Goal: Transaction & Acquisition: Purchase product/service

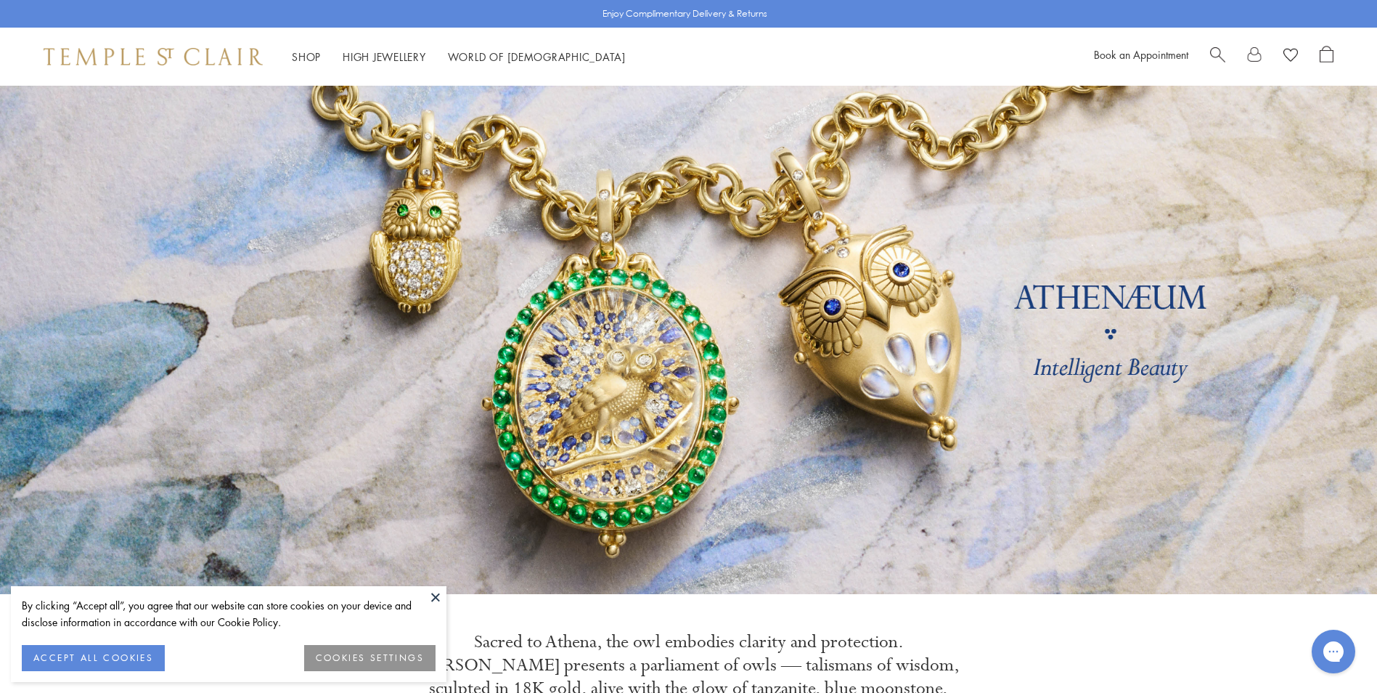
scroll to position [605, 0]
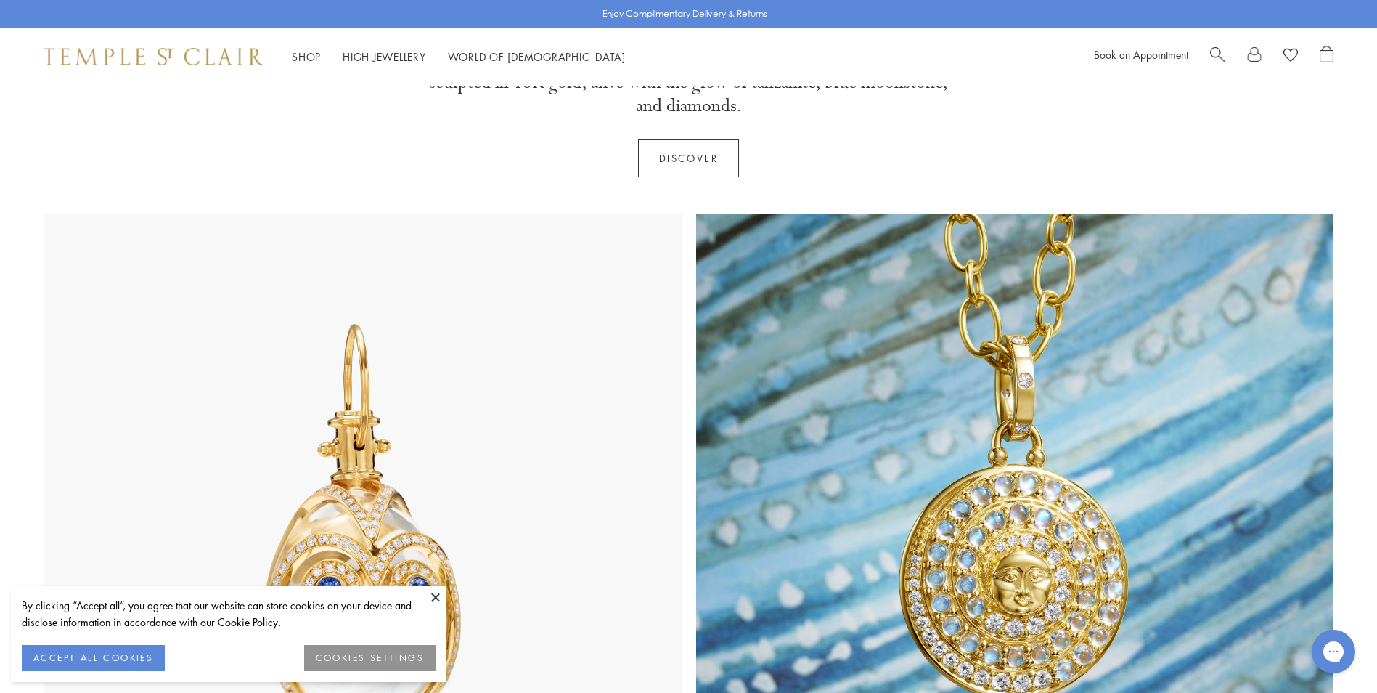
click at [430, 597] on button at bounding box center [436, 597] width 22 height 22
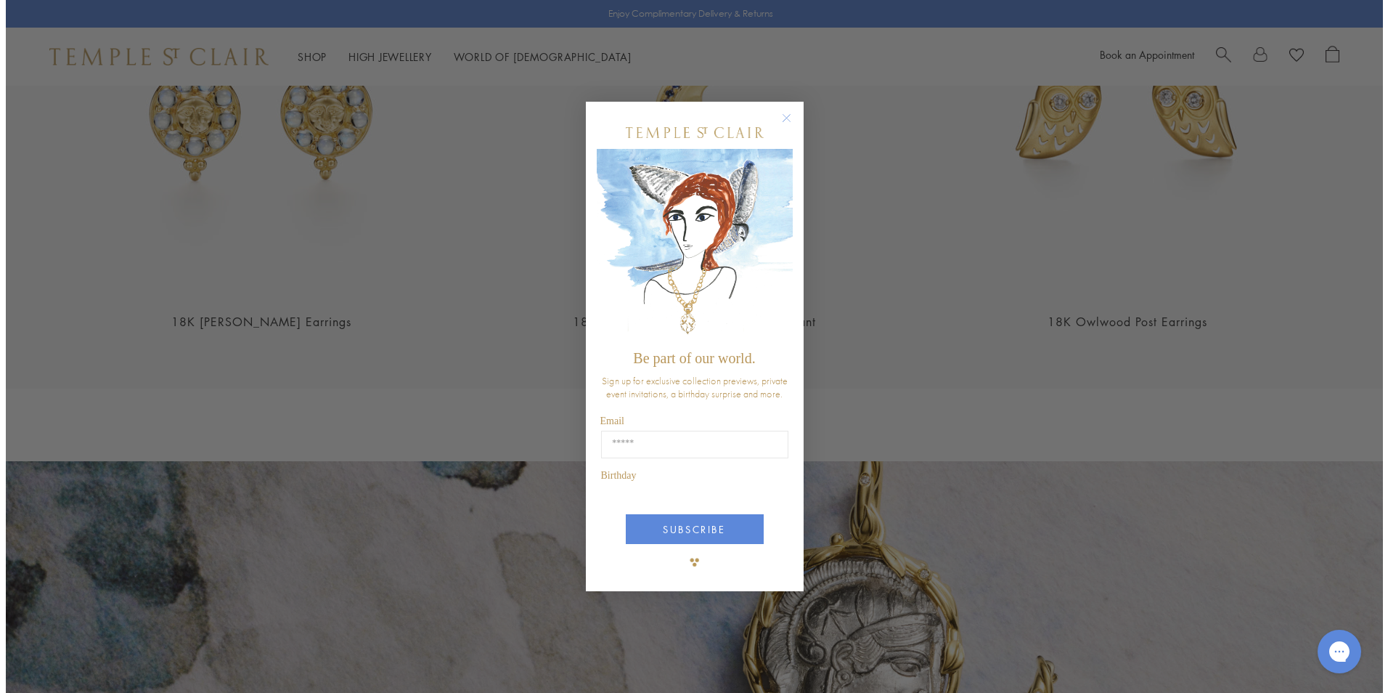
scroll to position [2432, 0]
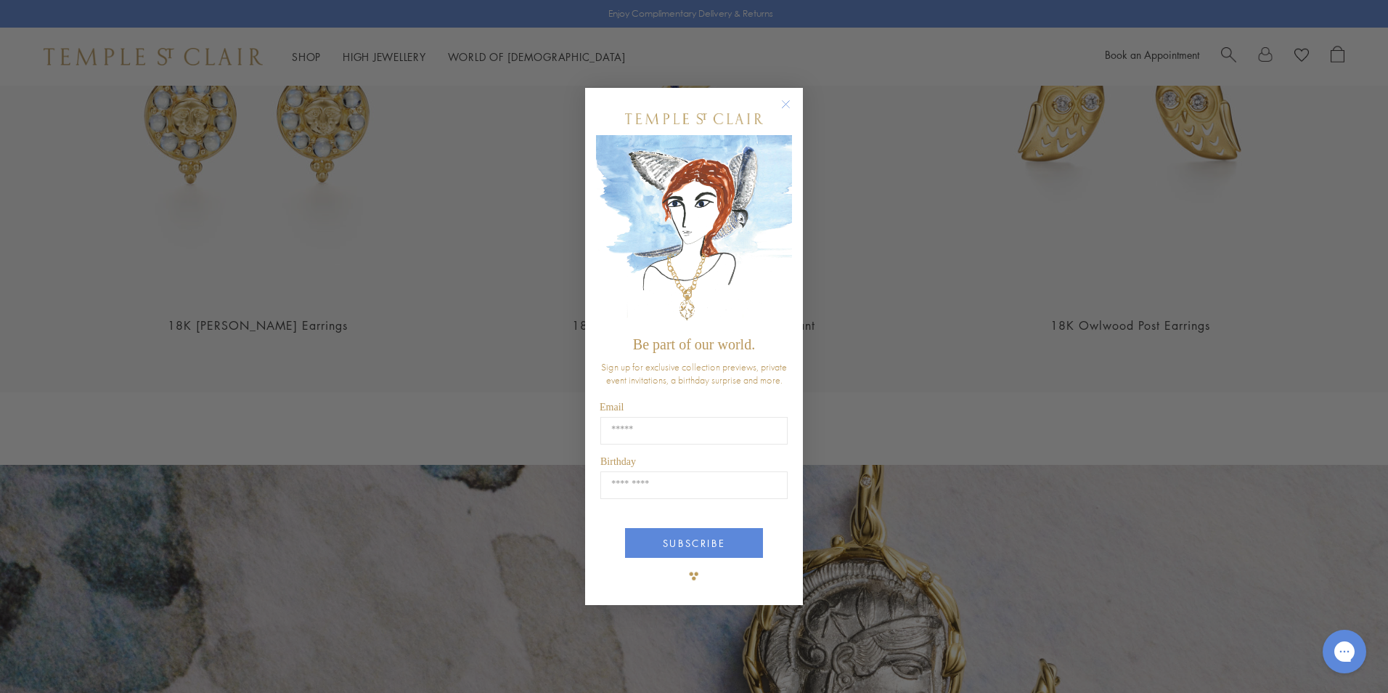
click at [938, 335] on div "Close dialog Be part of our world. Sign up for exclusive collection previews, p…" at bounding box center [694, 346] width 1388 height 693
click at [780, 99] on circle "Close dialog" at bounding box center [785, 104] width 17 height 17
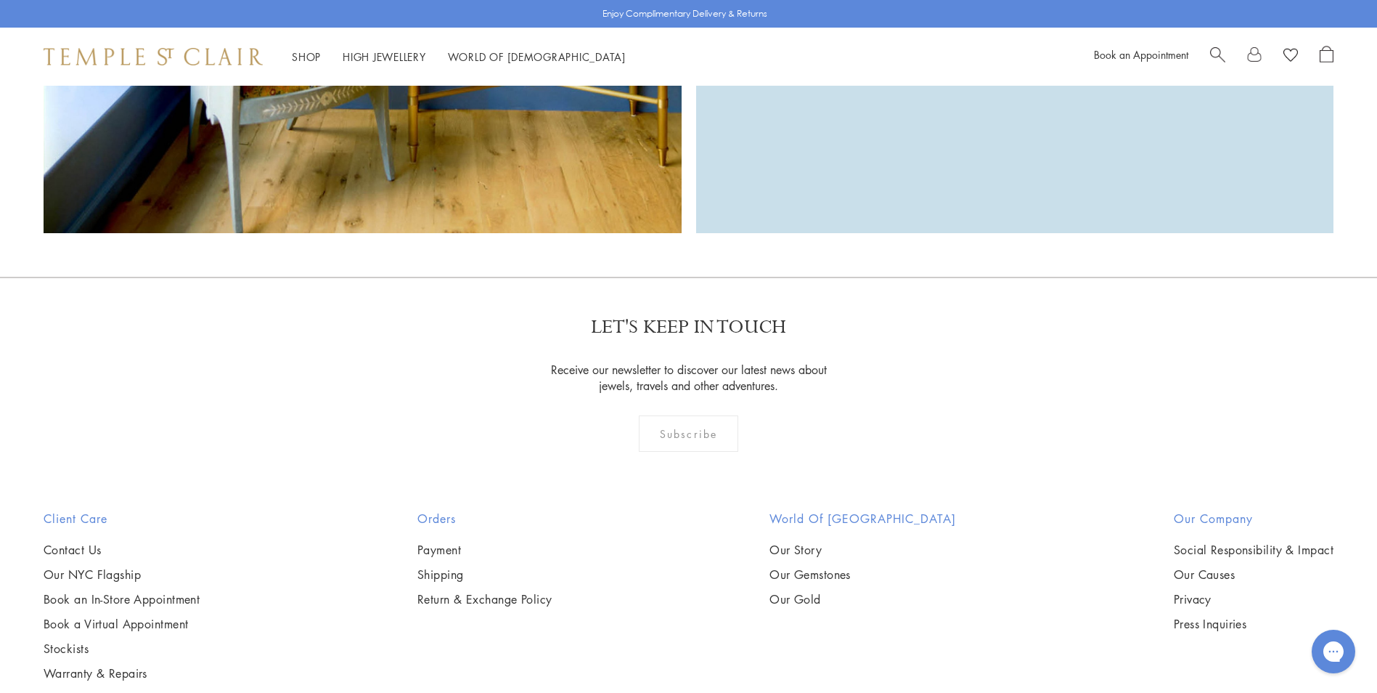
scroll to position [4616, 0]
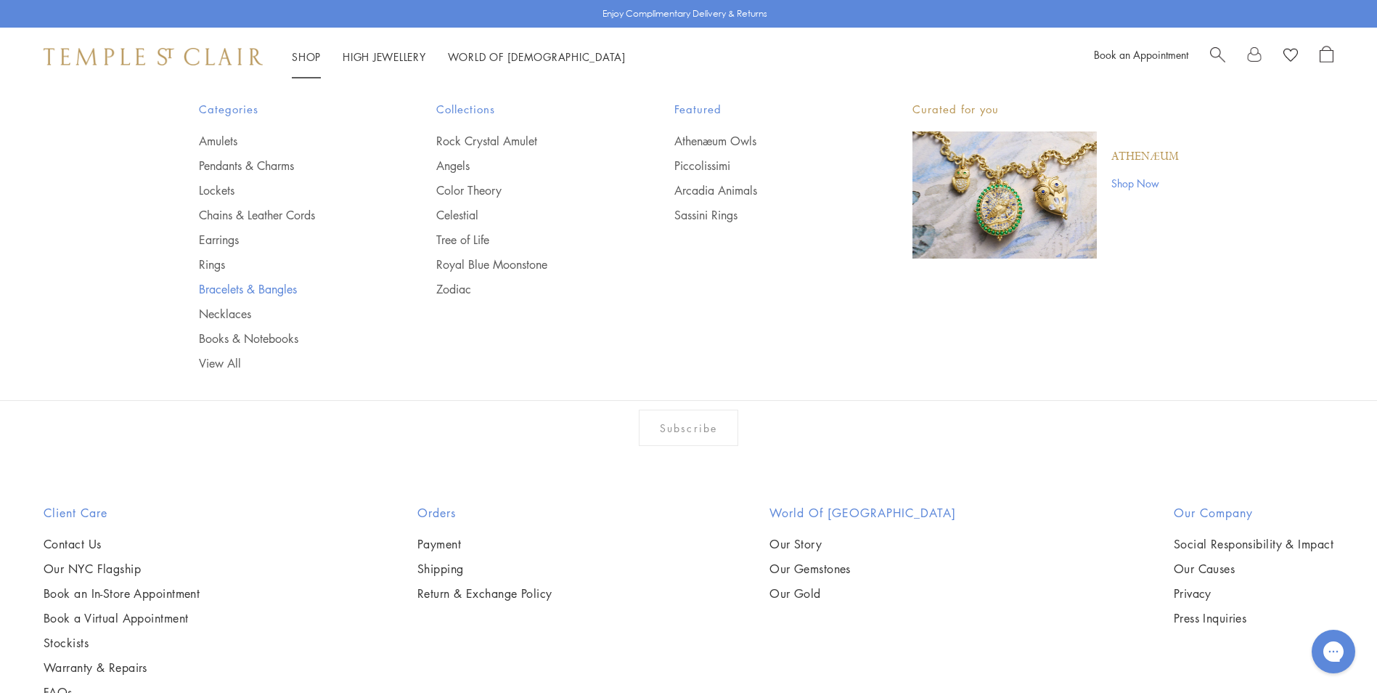
click at [248, 291] on link "Bracelets & Bangles" at bounding box center [289, 289] width 180 height 16
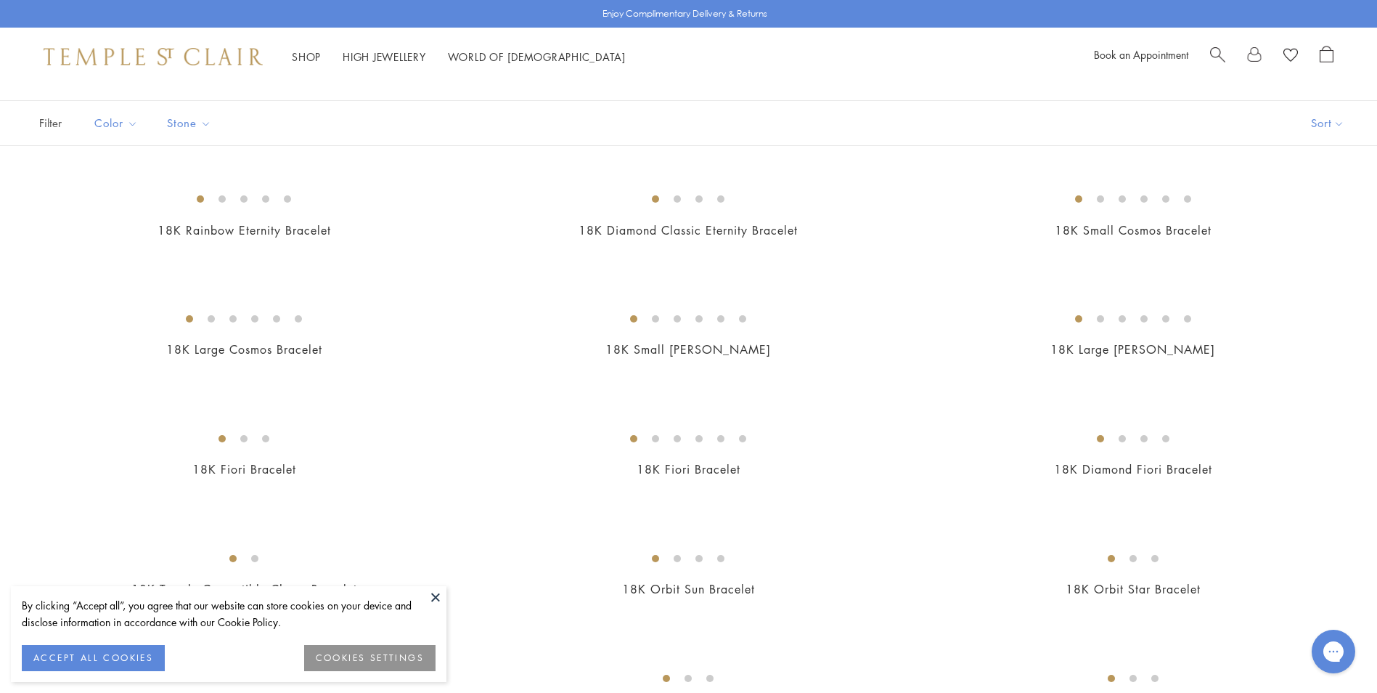
scroll to position [290, 0]
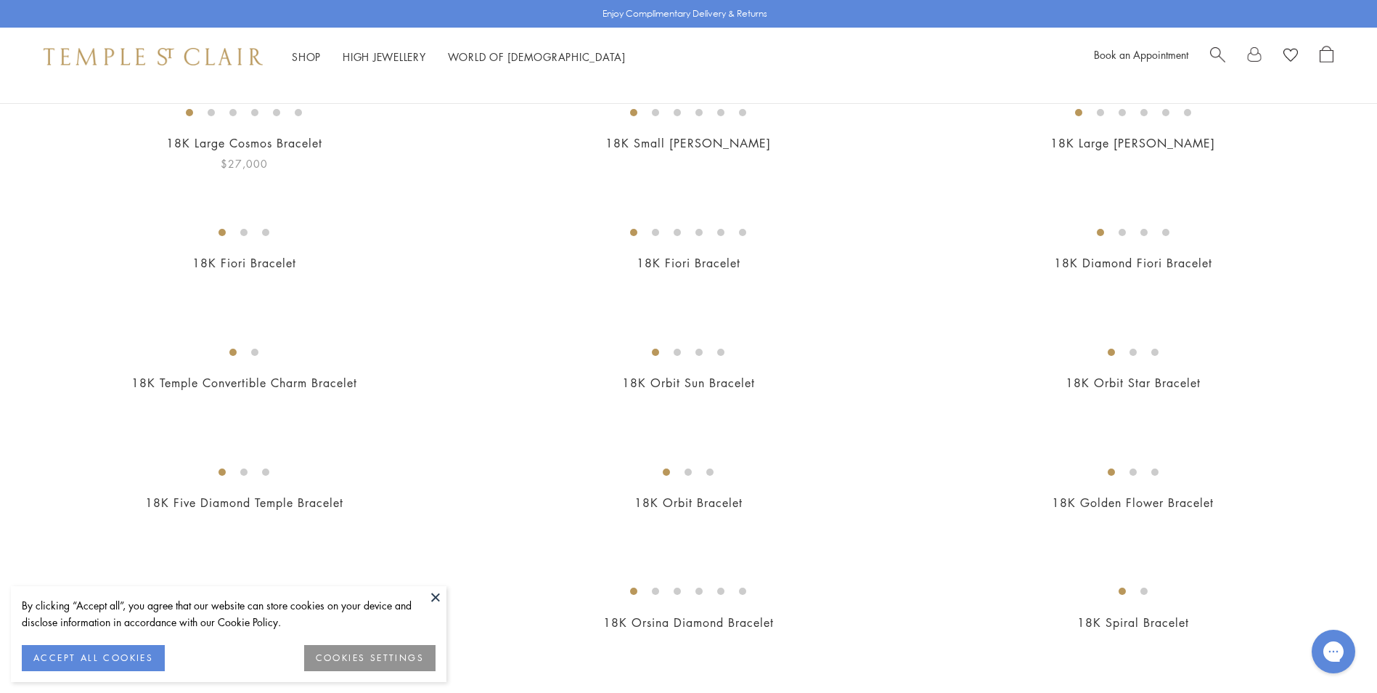
drag, startPoint x: 435, startPoint y: 603, endPoint x: 430, endPoint y: 584, distance: 20.1
click at [435, 603] on button at bounding box center [436, 597] width 22 height 22
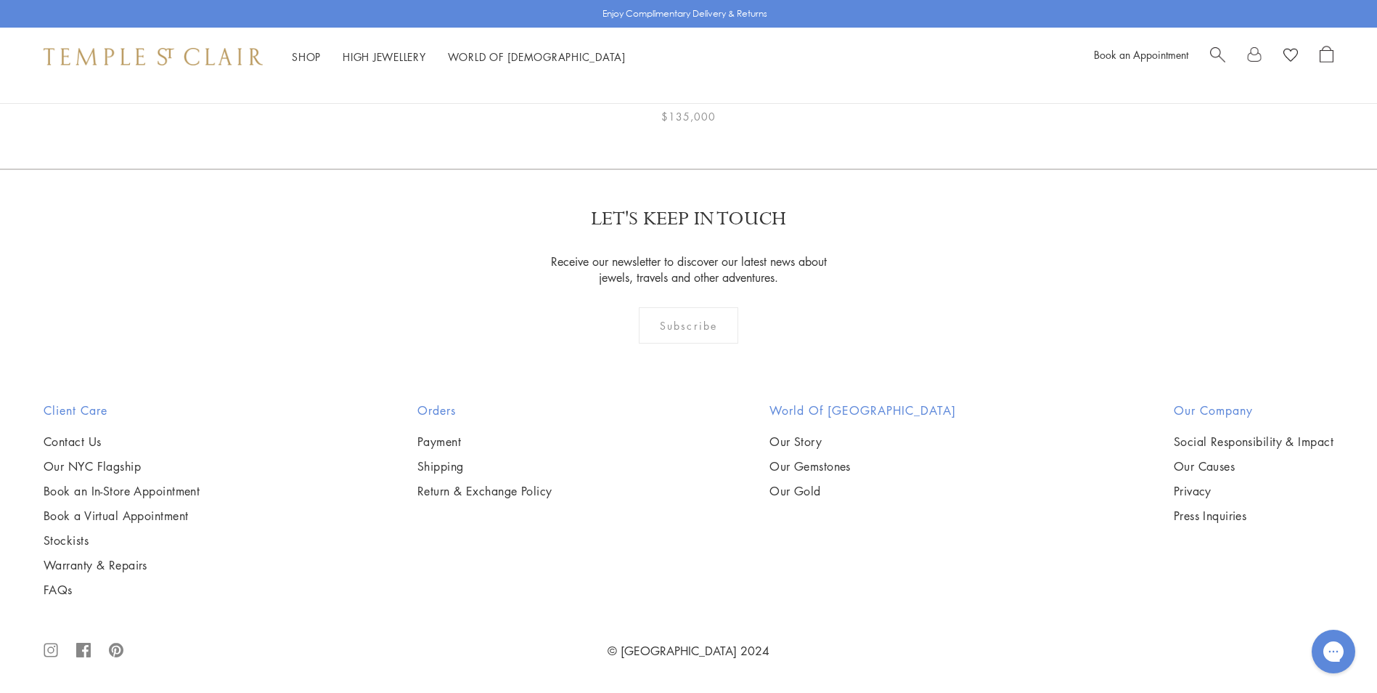
scroll to position [6674, 0]
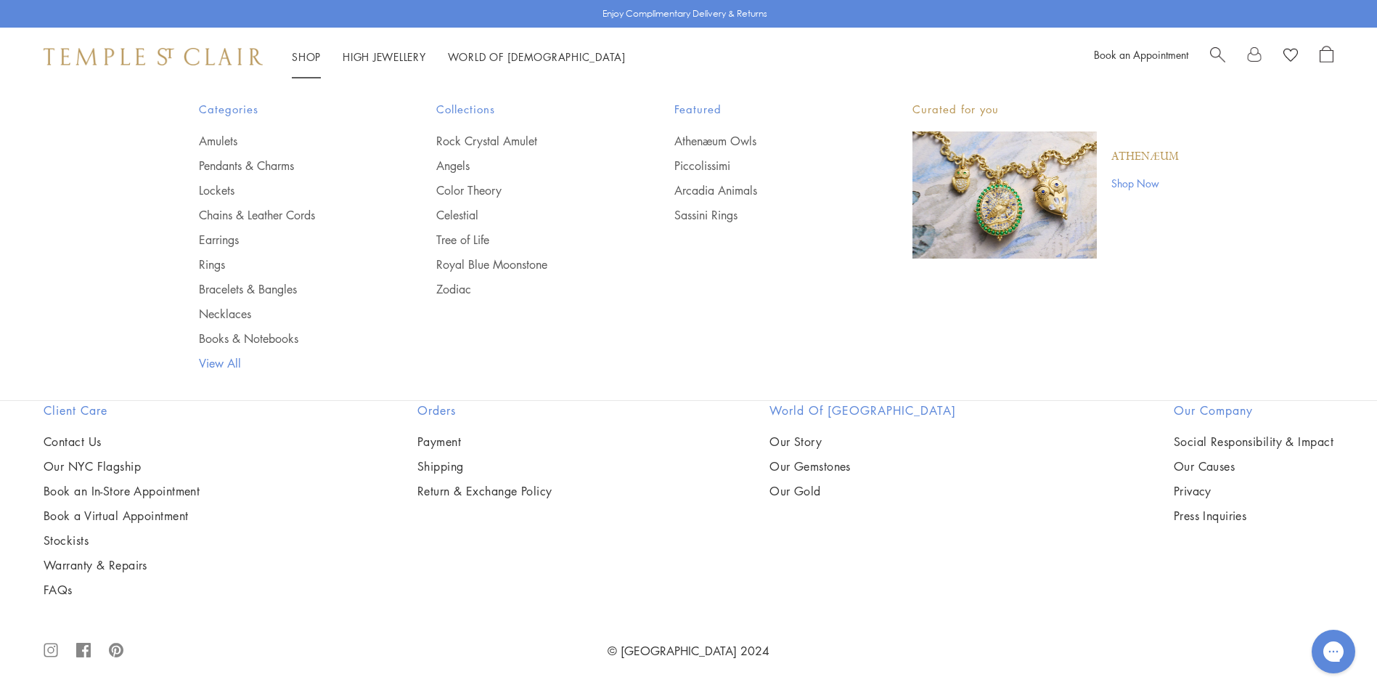
click at [223, 366] on link "View All" at bounding box center [289, 363] width 180 height 16
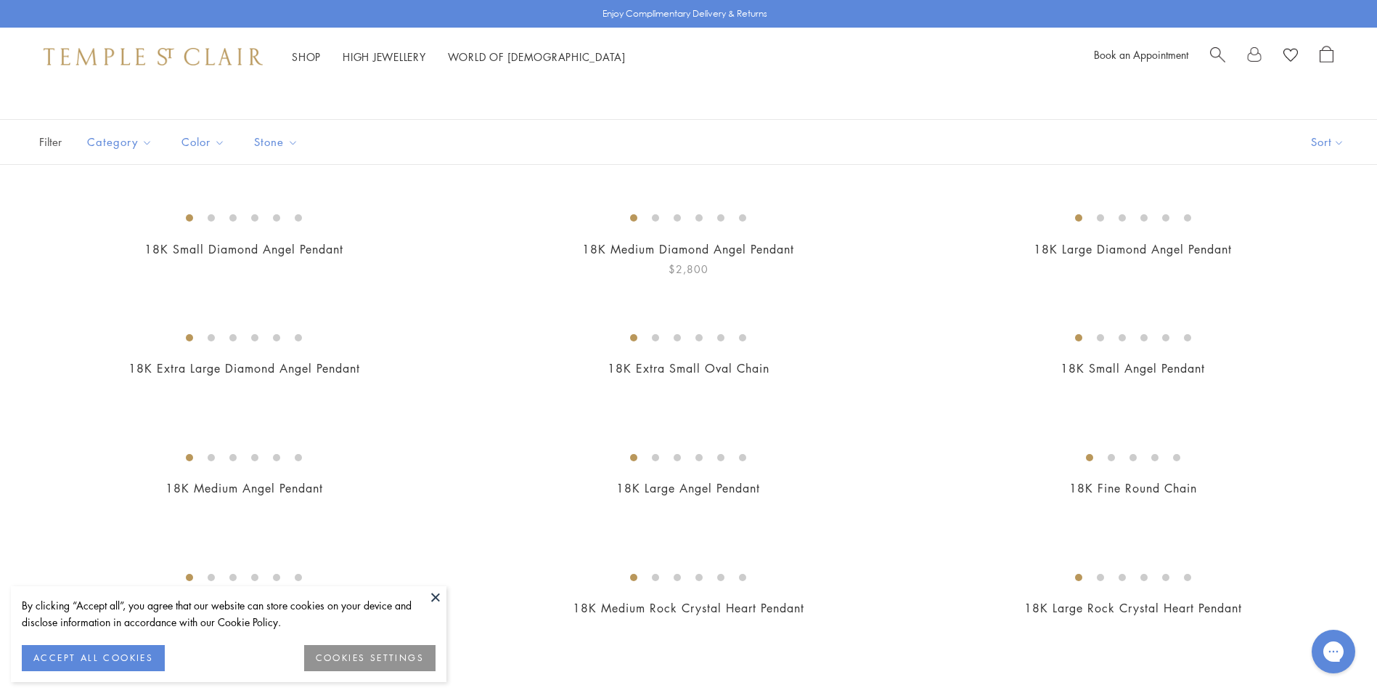
scroll to position [73, 0]
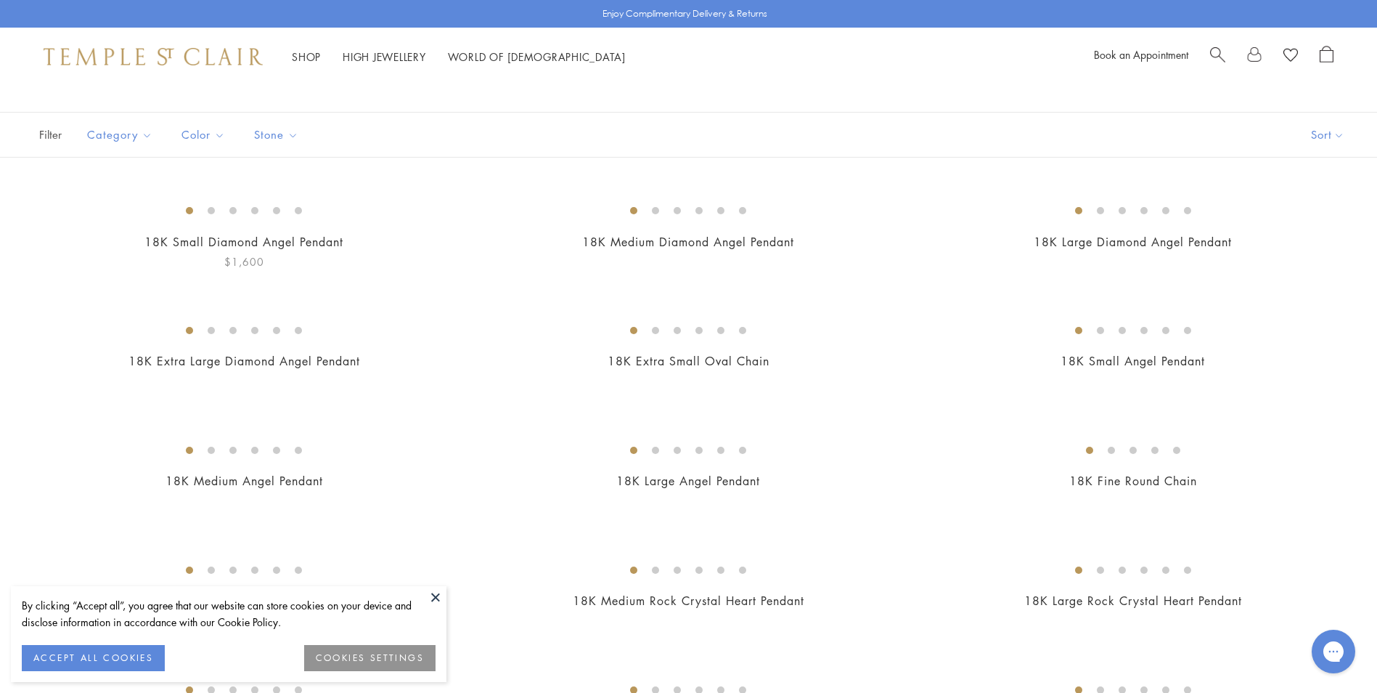
click at [441, 595] on button at bounding box center [436, 597] width 22 height 22
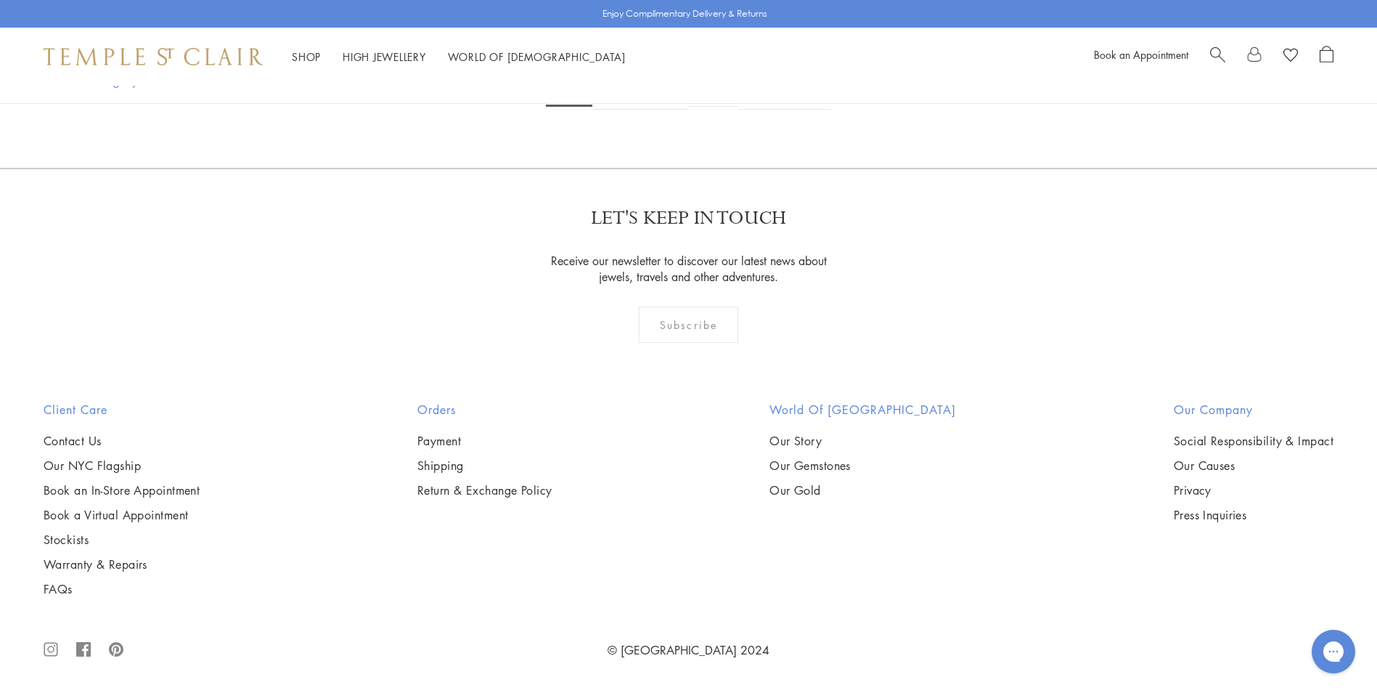
scroll to position [11005, 0]
